Goal: Navigation & Orientation: Find specific page/section

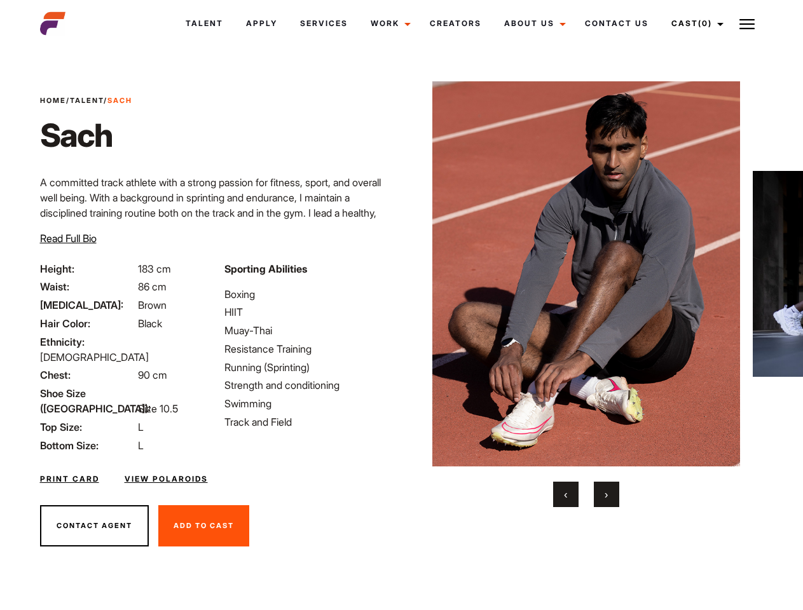
click at [694, 24] on link "Cast (0)" at bounding box center [695, 23] width 71 height 34
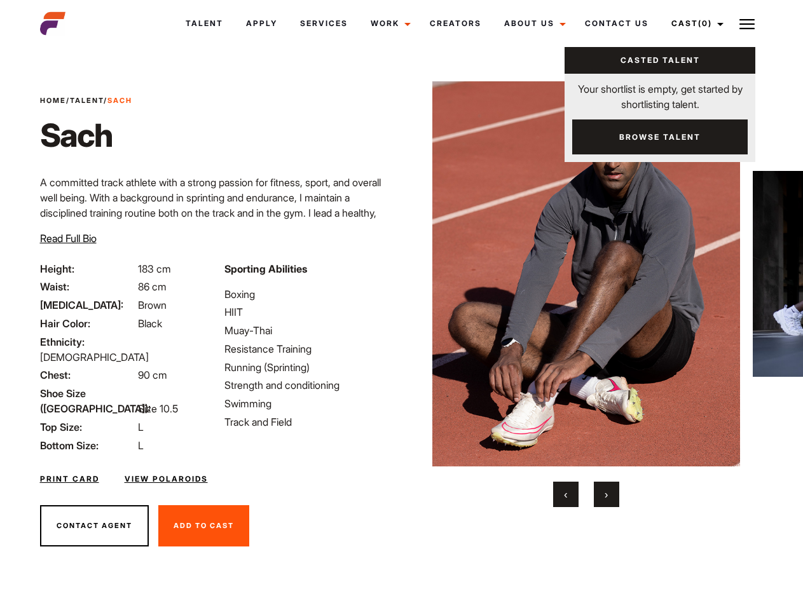
click at [747, 24] on img at bounding box center [746, 24] width 15 height 15
click at [586, 294] on img at bounding box center [586, 273] width 308 height 385
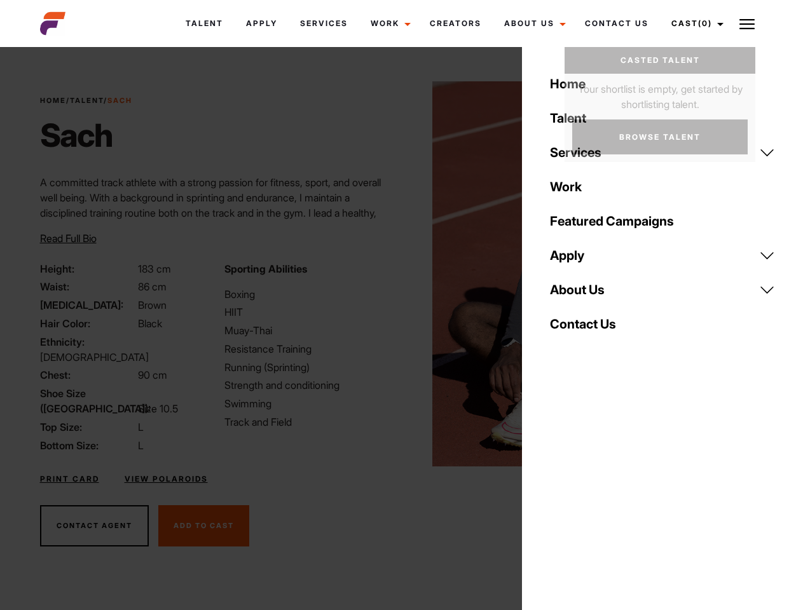
click at [401, 274] on div "Sporting Abilities Boxing HIIT Muay-Thai Resistance Training Running (Sprinting…" at bounding box center [309, 357] width 184 height 192
click at [566, 495] on button "‹" at bounding box center [565, 494] width 25 height 25
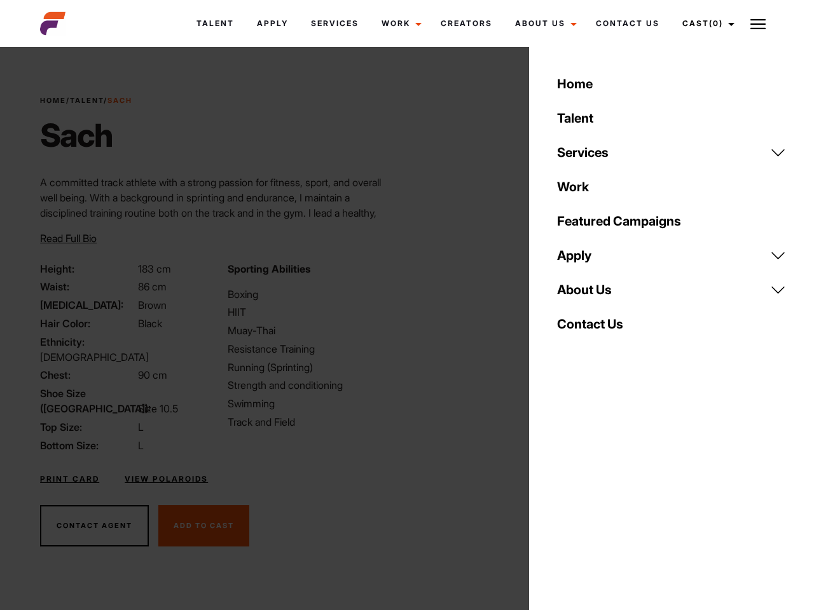
click at [607, 495] on div "Home Talent Services Talent Casting Photography Videography Creative Hair and M…" at bounding box center [671, 305] width 285 height 610
